Goal: Transaction & Acquisition: Purchase product/service

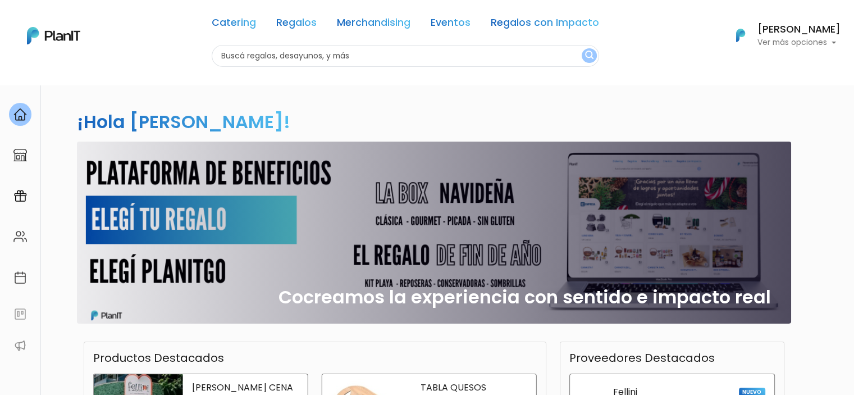
click at [435, 207] on div "Cocreamos la experiencia con sentido e impacto real" at bounding box center [434, 232] width 700 height 182
click at [237, 26] on link "Catering" at bounding box center [234, 24] width 44 height 13
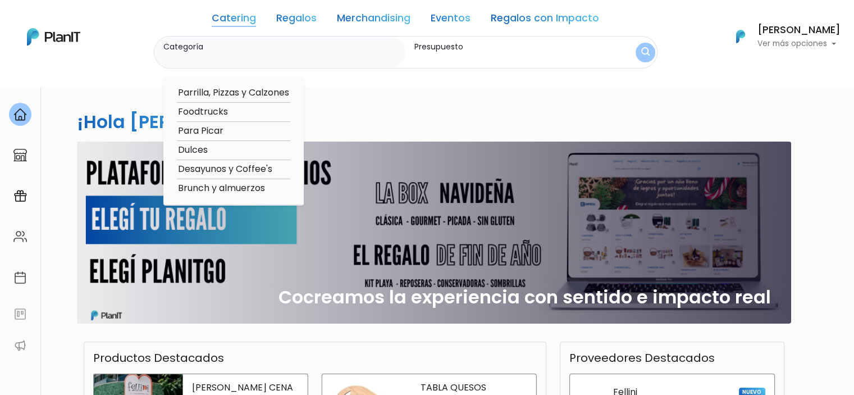
click at [281, 21] on link "Regalos" at bounding box center [296, 19] width 40 height 13
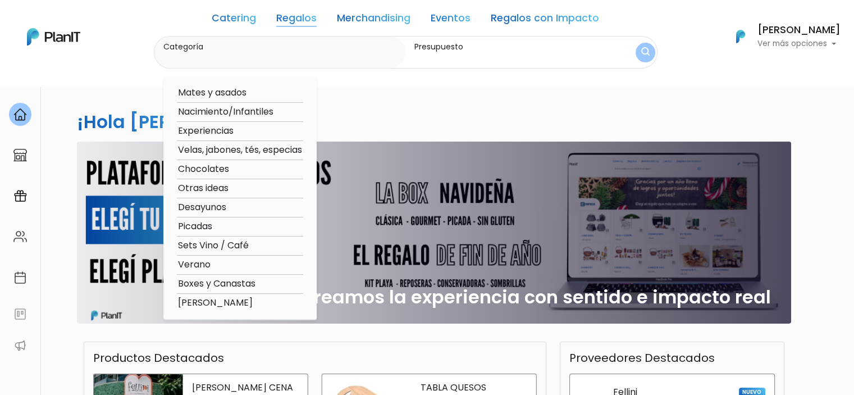
click at [516, 21] on link "Regalos con Impacto" at bounding box center [544, 19] width 108 height 13
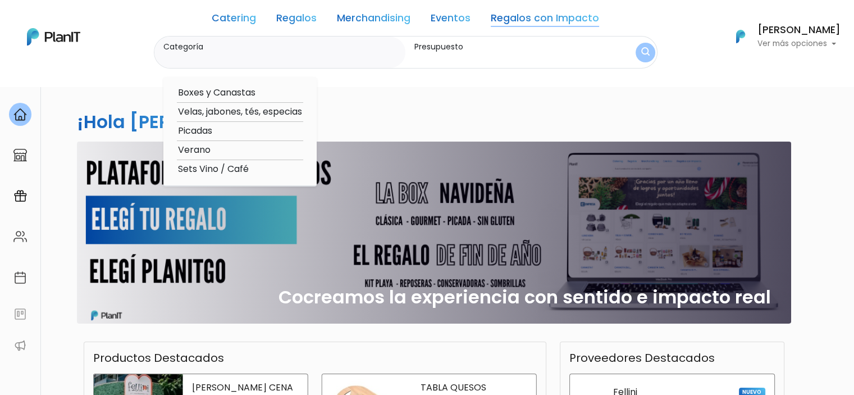
click at [227, 20] on link "Catering" at bounding box center [234, 19] width 44 height 13
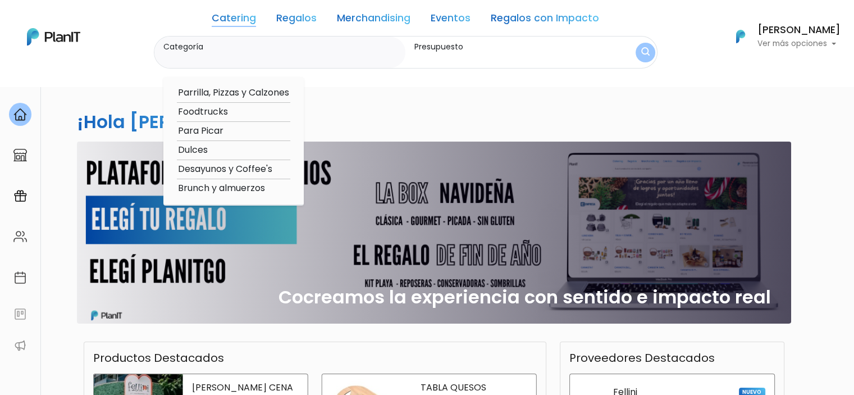
click at [292, 13] on link "Regalos" at bounding box center [296, 19] width 40 height 13
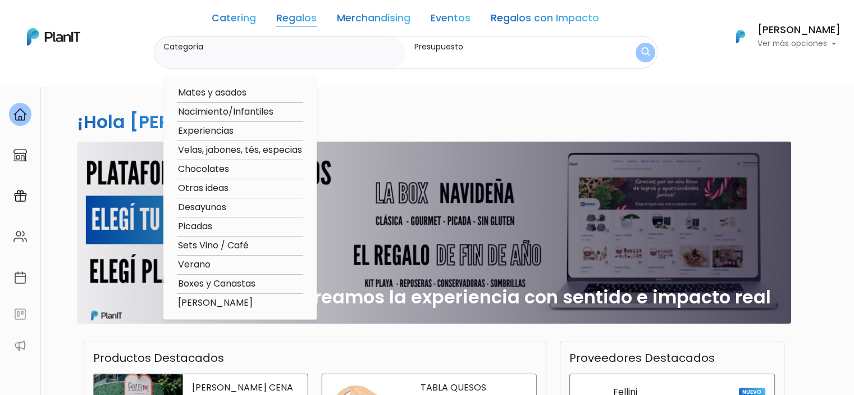
click at [226, 280] on option "Boxes y Canastas" at bounding box center [240, 284] width 126 height 14
type input "Boxes y Canastas"
type input "$0 - $1000"
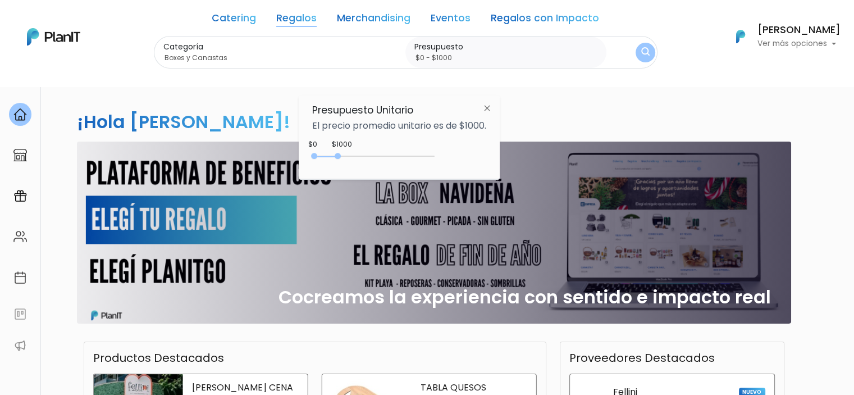
click at [226, 280] on div "Cocreamos la experiencia con sentido e impacto real" at bounding box center [434, 232] width 700 height 182
click at [375, 159] on div "0 : 2450 0 2450" at bounding box center [376, 158] width 118 height 11
click at [640, 47] on img "submit" at bounding box center [645, 53] width 10 height 12
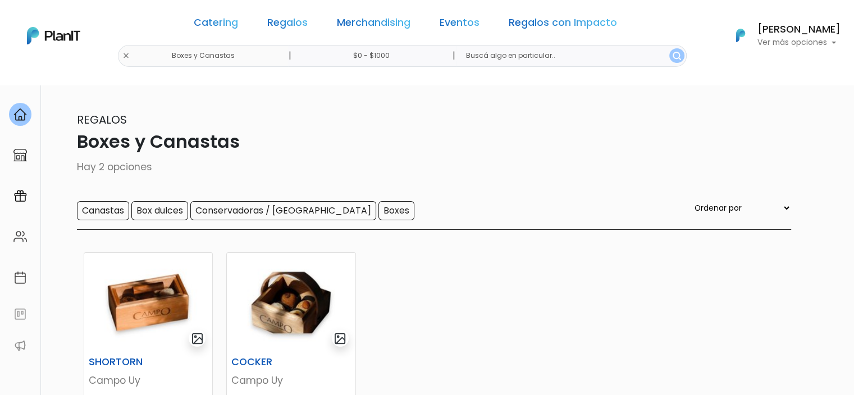
click at [444, 190] on div "Regalos Boxes y Canastas Hay 2 opciones Canastas Box dulces Conservadoras / Bol…" at bounding box center [426, 170] width 727 height 118
click at [229, 29] on link "Catering" at bounding box center [216, 24] width 44 height 13
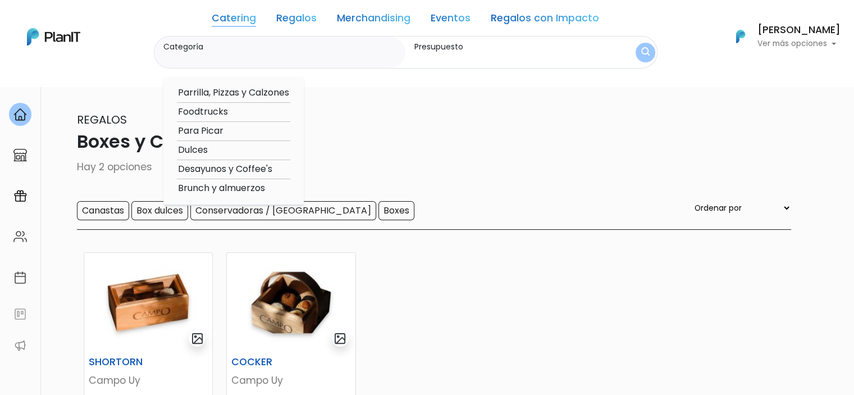
click at [63, 31] on img at bounding box center [53, 36] width 53 height 17
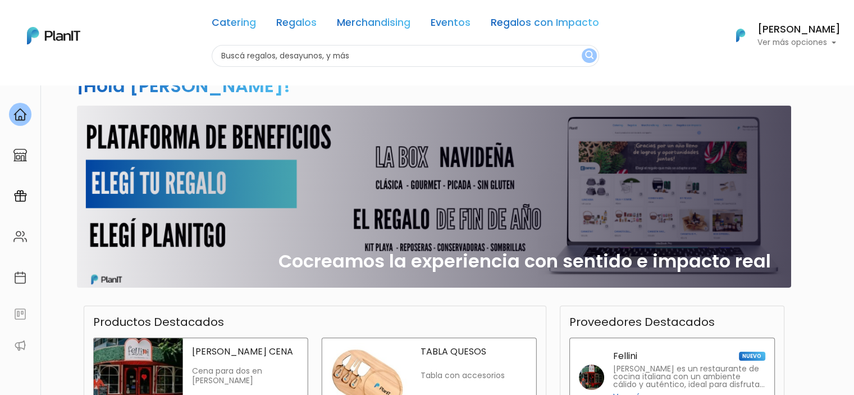
scroll to position [56, 0]
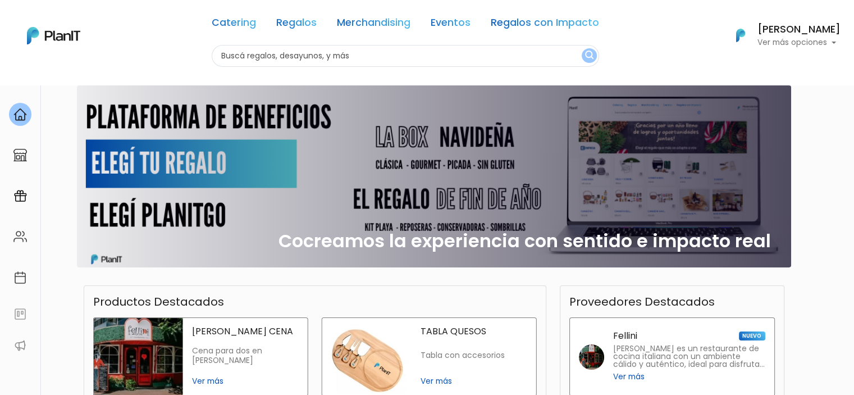
click at [304, 161] on div "Cocreamos la experiencia con sentido e impacto real" at bounding box center [434, 176] width 700 height 182
click at [192, 168] on div "Cocreamos la experiencia con sentido e impacto real" at bounding box center [434, 176] width 700 height 182
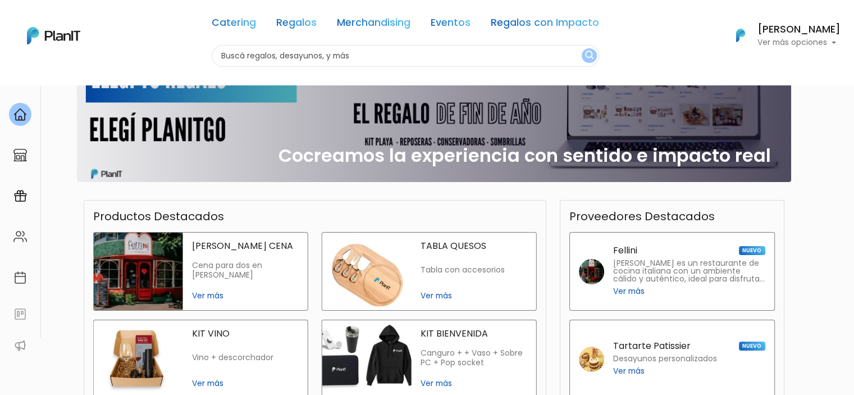
scroll to position [168, 0]
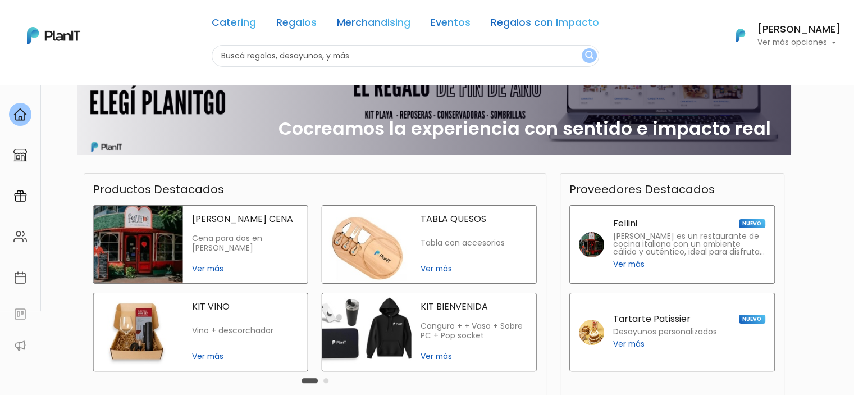
click at [576, 118] on h2 "Cocreamos la experiencia con sentido e impacto real" at bounding box center [524, 128] width 492 height 21
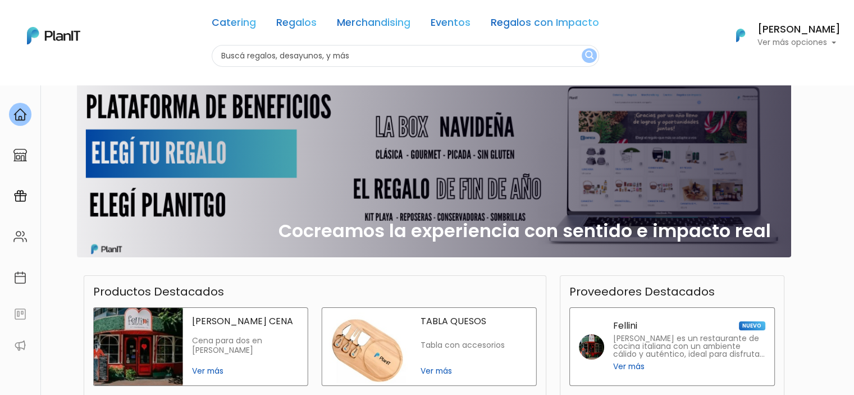
scroll to position [0, 0]
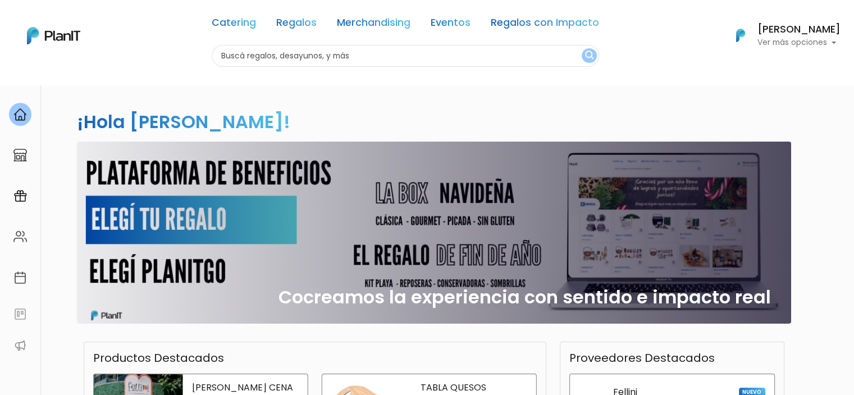
click at [340, 56] on input "text" at bounding box center [405, 56] width 387 height 22
type input "navideña"
click at [581, 48] on button "submit" at bounding box center [588, 55] width 15 height 15
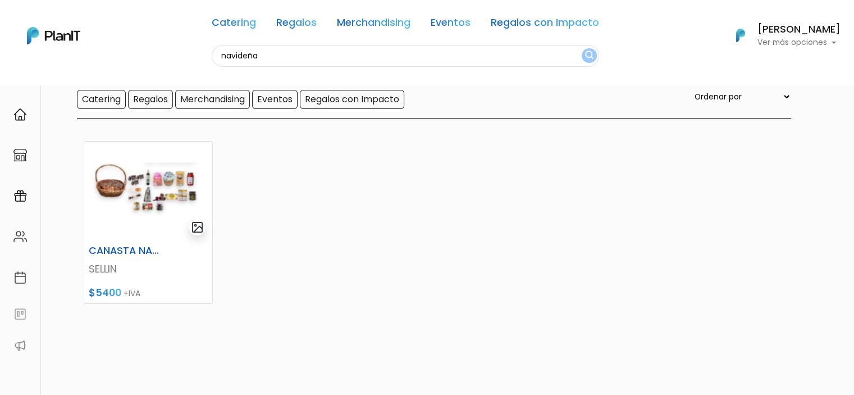
scroll to position [112, 0]
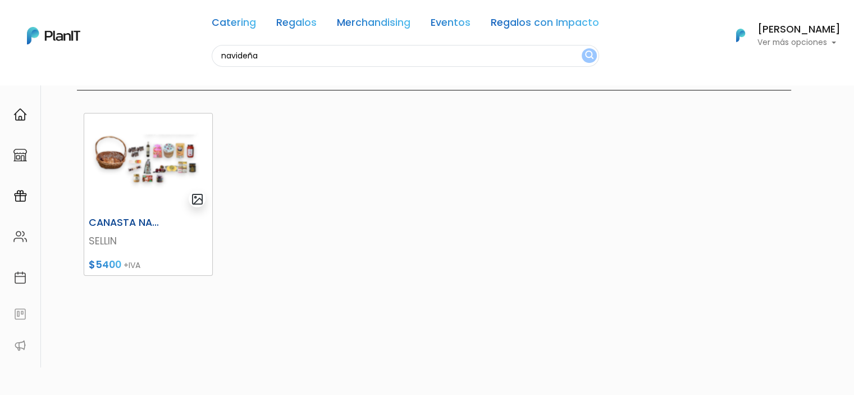
click at [163, 145] on img at bounding box center [148, 162] width 128 height 99
